Goal: Communication & Community: Participate in discussion

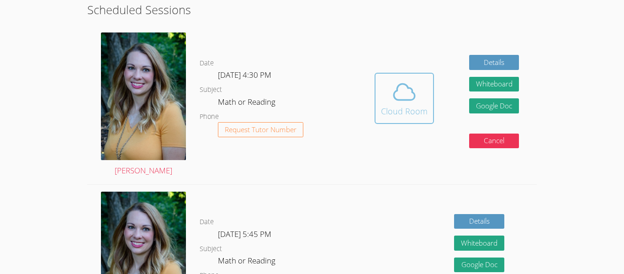
scroll to position [207, 0]
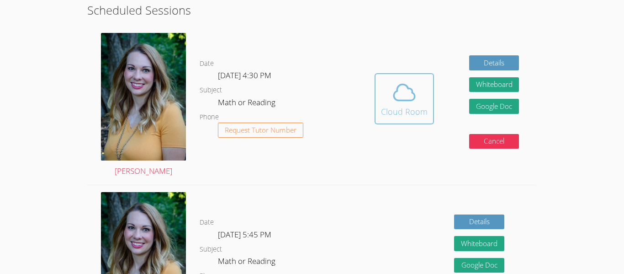
click at [393, 114] on div "Cloud Room" at bounding box center [404, 111] width 47 height 13
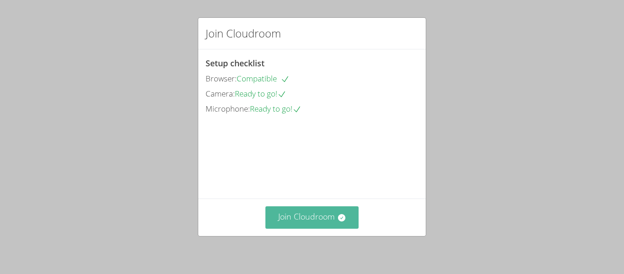
click at [316, 222] on button "Join Cloudroom" at bounding box center [313, 217] width 94 height 22
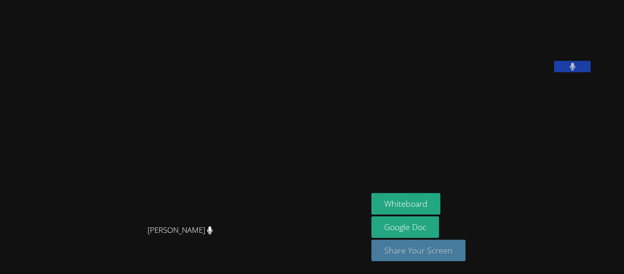
click at [440, 255] on button "Share Your Screen" at bounding box center [419, 249] width 94 height 21
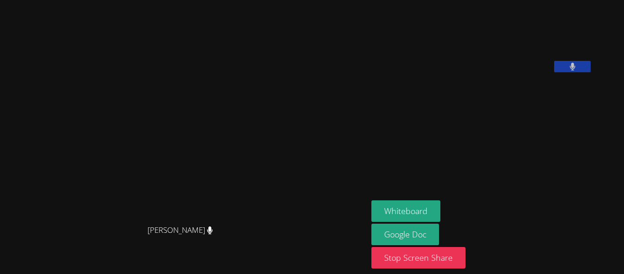
click at [427, 223] on form "Whiteboard" at bounding box center [406, 211] width 69 height 23
click at [424, 213] on button "Whiteboard" at bounding box center [406, 210] width 69 height 21
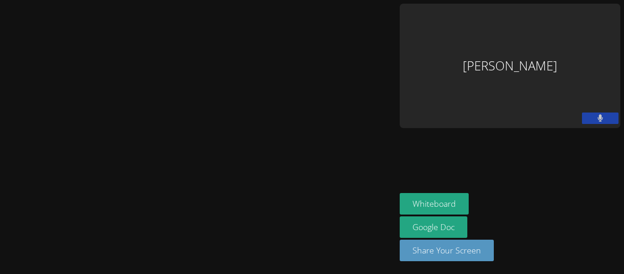
click at [178, 167] on video at bounding box center [198, 118] width 137 height 219
click at [248, 72] on video at bounding box center [198, 118] width 137 height 219
click at [186, 158] on video at bounding box center [198, 118] width 137 height 219
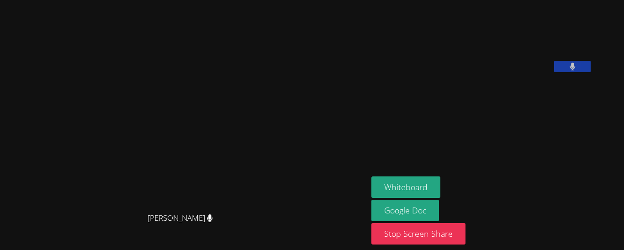
click at [509, 72] on video at bounding box center [440, 38] width 137 height 69
click at [472, 30] on video at bounding box center [440, 38] width 137 height 69
click at [253, 135] on video at bounding box center [184, 106] width 137 height 203
click at [213, 222] on icon at bounding box center [210, 218] width 6 height 8
click at [221, 231] on div "[PERSON_NAME]" at bounding box center [184, 226] width 361 height 37
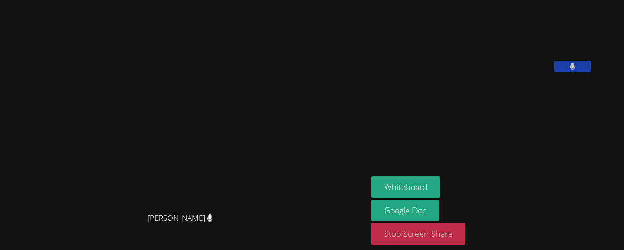
click at [424, 237] on button "Stop Screen Share" at bounding box center [419, 233] width 94 height 21
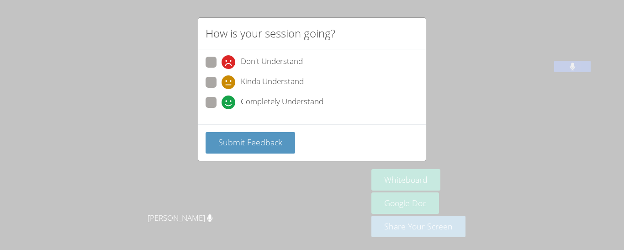
click at [218, 82] on label "Kinda Understand" at bounding box center [255, 83] width 98 height 12
click at [222, 82] on input "Kinda Understand" at bounding box center [226, 81] width 8 height 8
radio input "true"
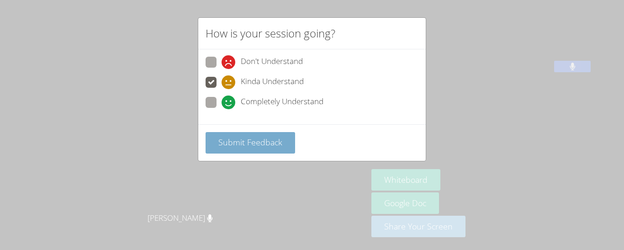
click at [231, 146] on span "Submit Feedback" at bounding box center [250, 142] width 64 height 11
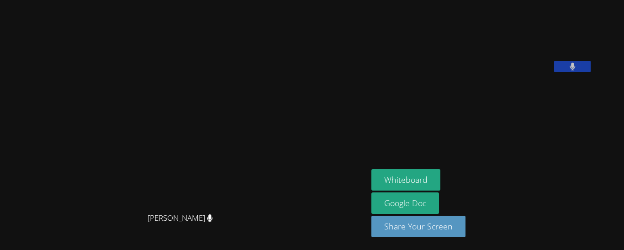
click at [253, 152] on video at bounding box center [184, 106] width 137 height 203
